Goal: Information Seeking & Learning: Find specific page/section

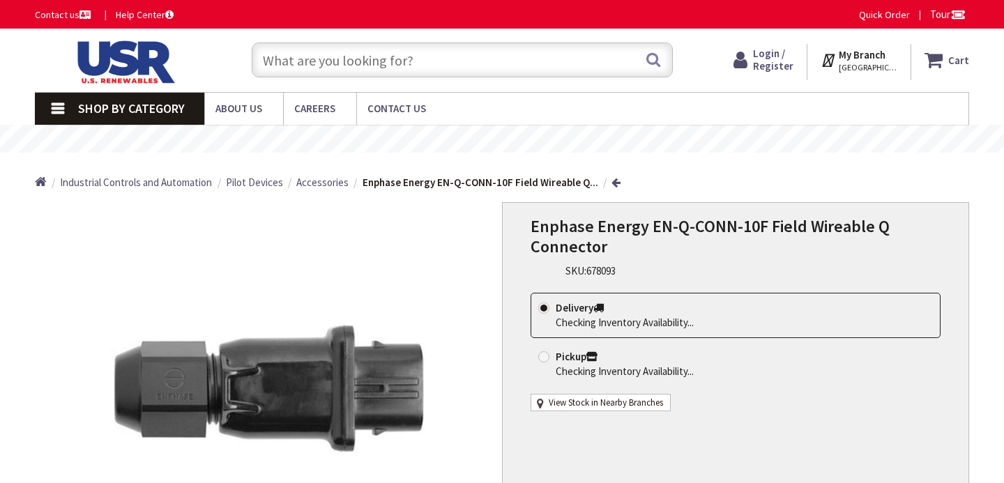
click at [568, 70] on input "text" at bounding box center [462, 60] width 421 height 35
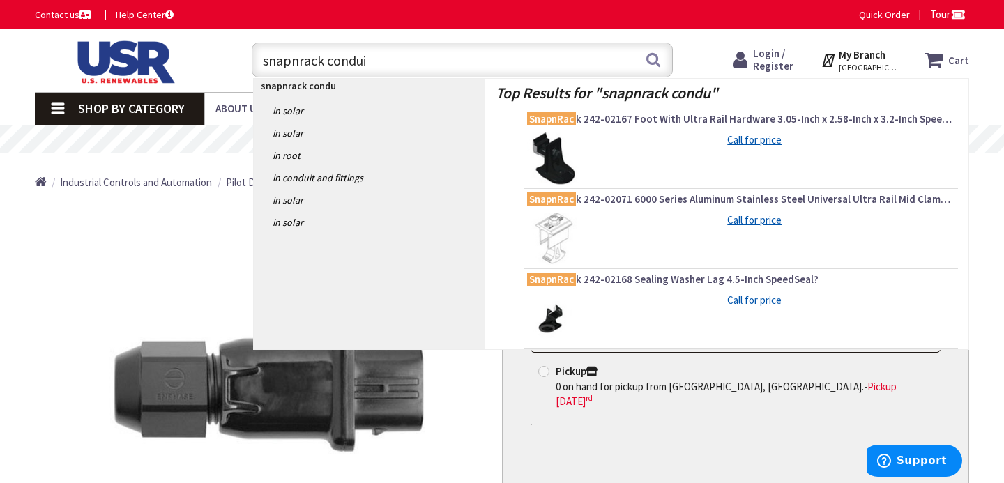
type input "snapnrack conduit"
